Goal: Task Accomplishment & Management: Manage account settings

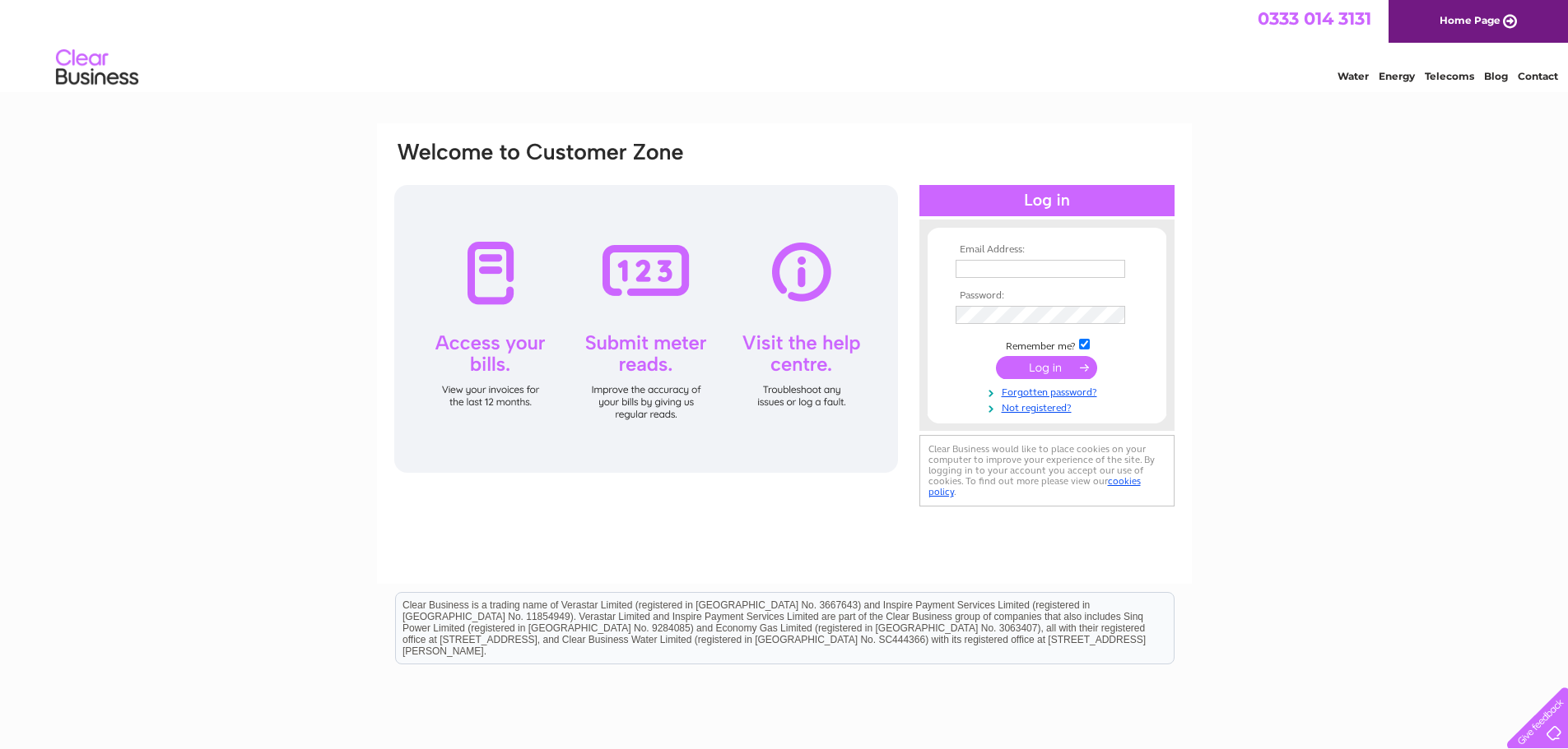
type input "Bestunsadradin92@gmail.com"
click at [1033, 367] on input "submit" at bounding box center [1046, 368] width 102 height 23
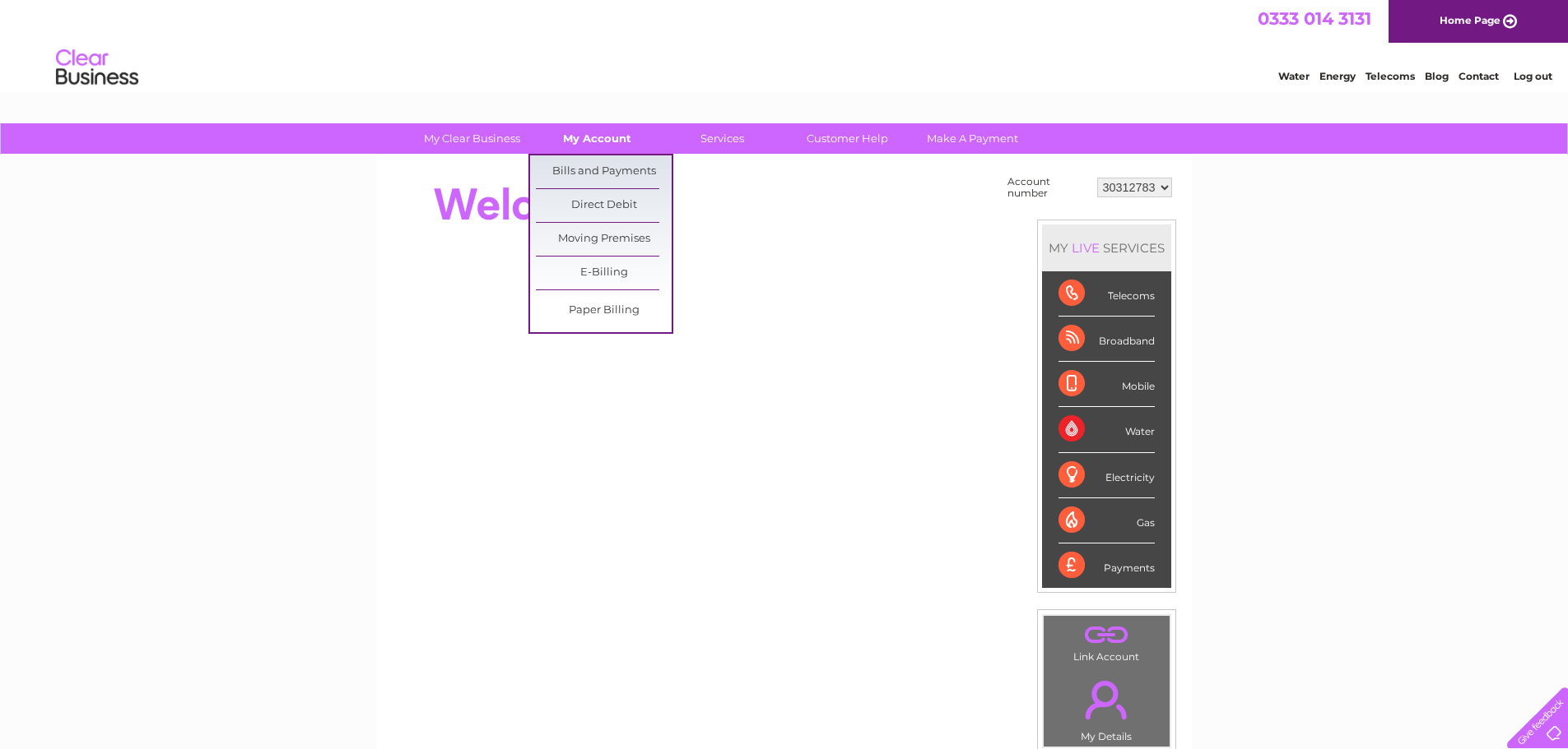
click at [612, 132] on link "My Account" at bounding box center [596, 138] width 136 height 31
click at [616, 169] on link "Bills and Payments" at bounding box center [603, 172] width 136 height 33
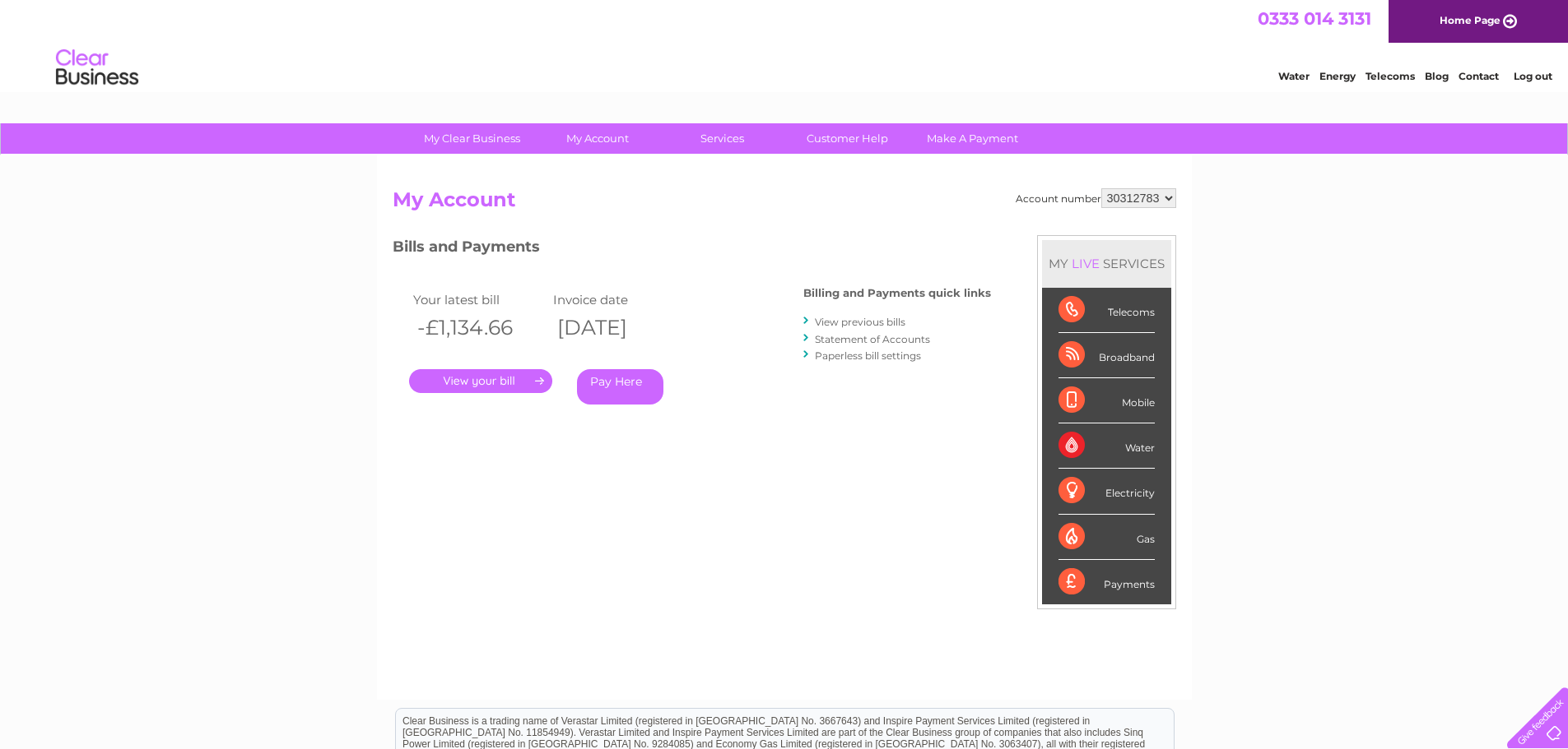
drag, startPoint x: 475, startPoint y: 334, endPoint x: 1261, endPoint y: 144, distance: 808.6
click at [689, 334] on tr "-£1,134.66 [DATE]" at bounding box center [549, 328] width 280 height 34
drag, startPoint x: 1494, startPoint y: 262, endPoint x: 1483, endPoint y: 193, distance: 69.9
click at [1494, 261] on div "My Clear Business Login Details My Details My Preferences Link Account My Accou…" at bounding box center [784, 552] width 1568 height 858
click at [1523, 70] on li "Log out" at bounding box center [1533, 76] width 49 height 21
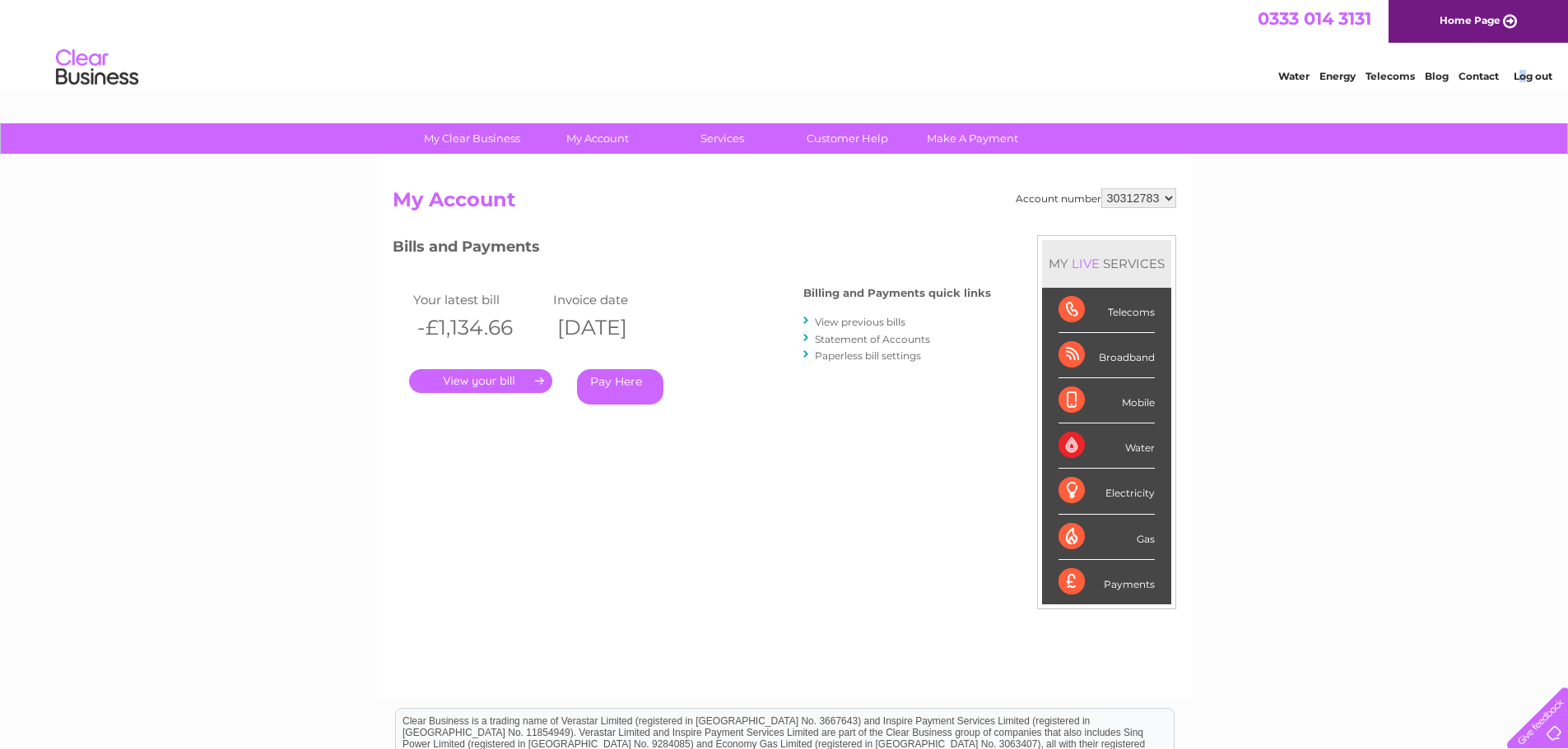
click at [1525, 77] on link "Log out" at bounding box center [1532, 76] width 39 height 13
